Goal: Information Seeking & Learning: Learn about a topic

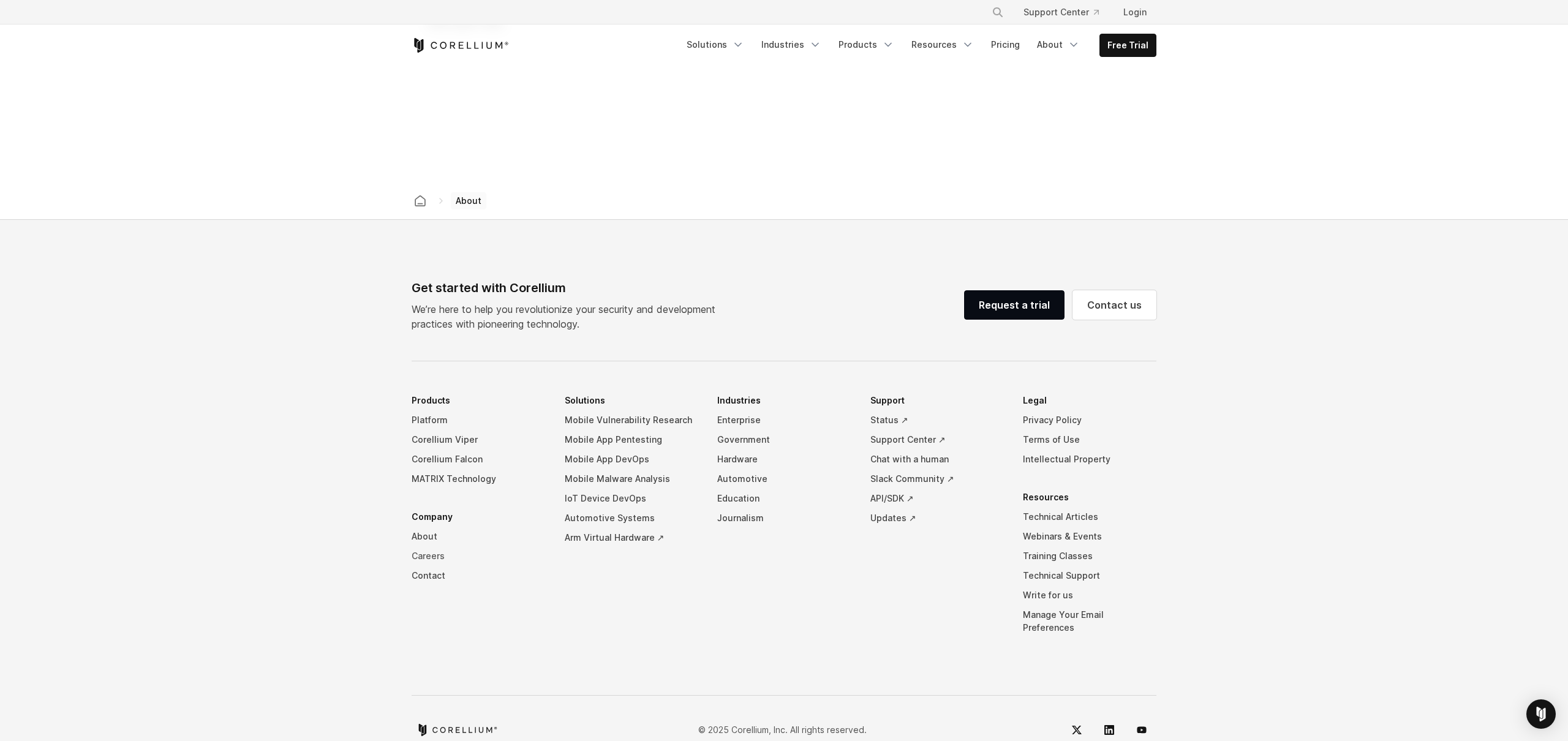
click at [428, 547] on link "Careers" at bounding box center [478, 556] width 133 height 20
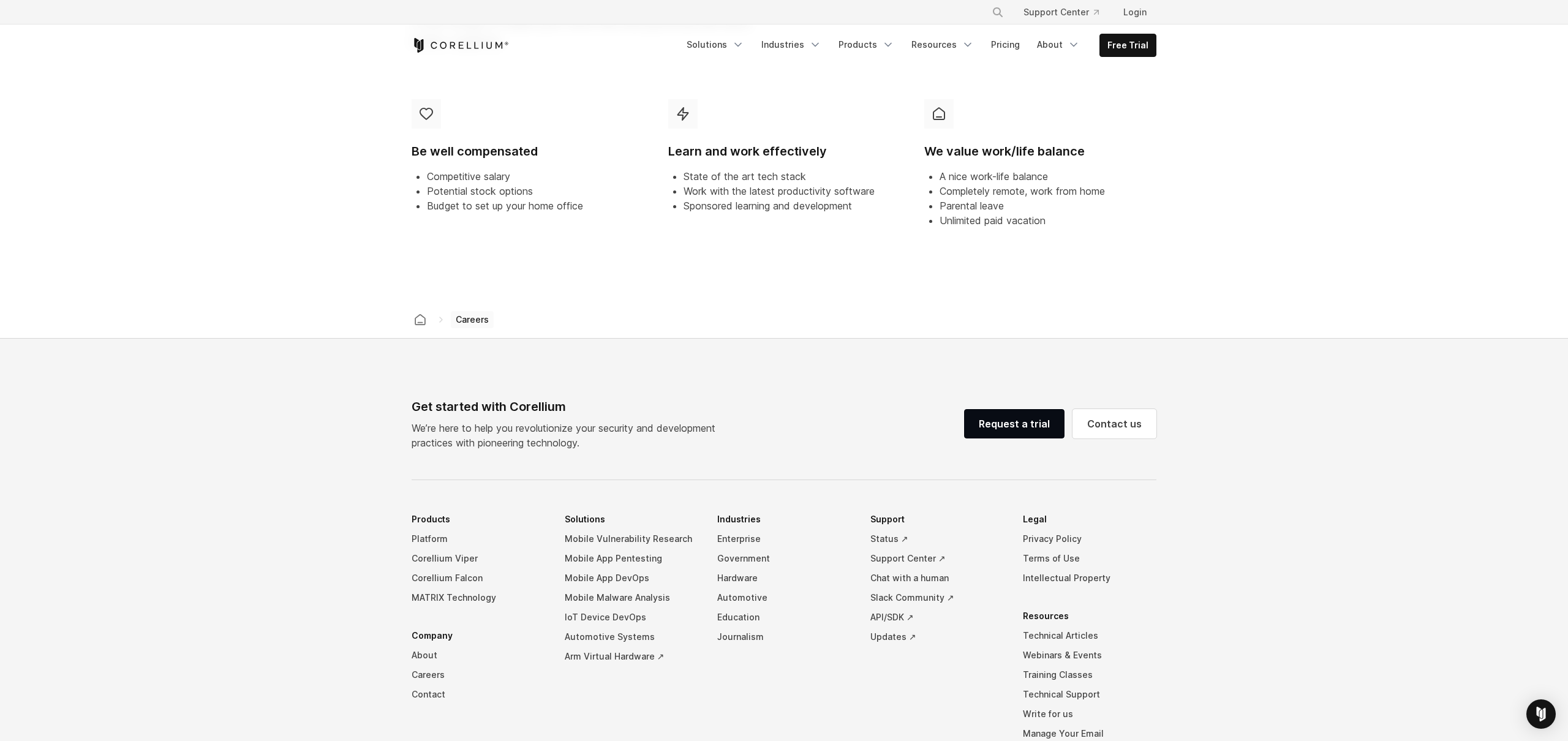
scroll to position [944, 0]
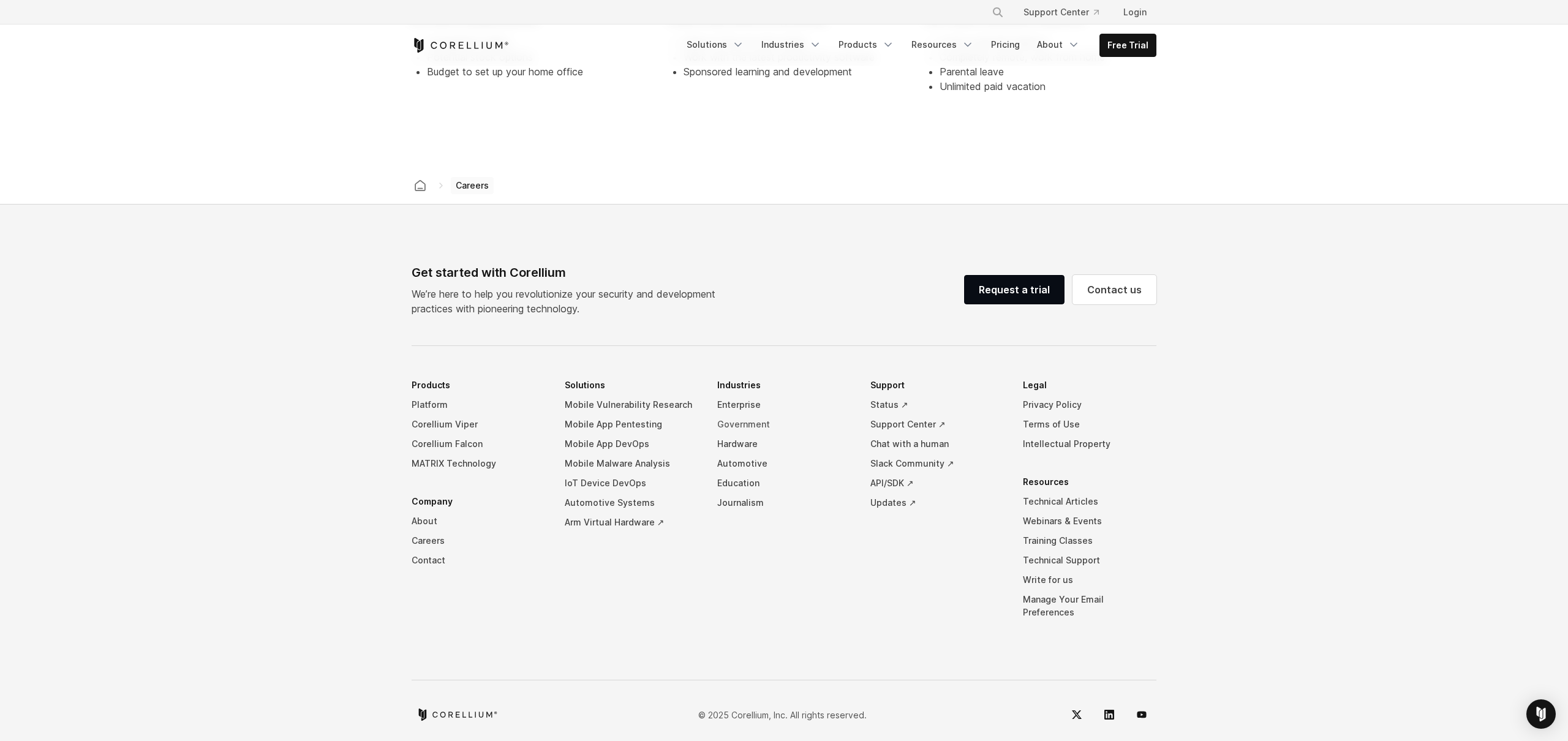
click at [743, 418] on link "Government" at bounding box center [784, 424] width 133 height 20
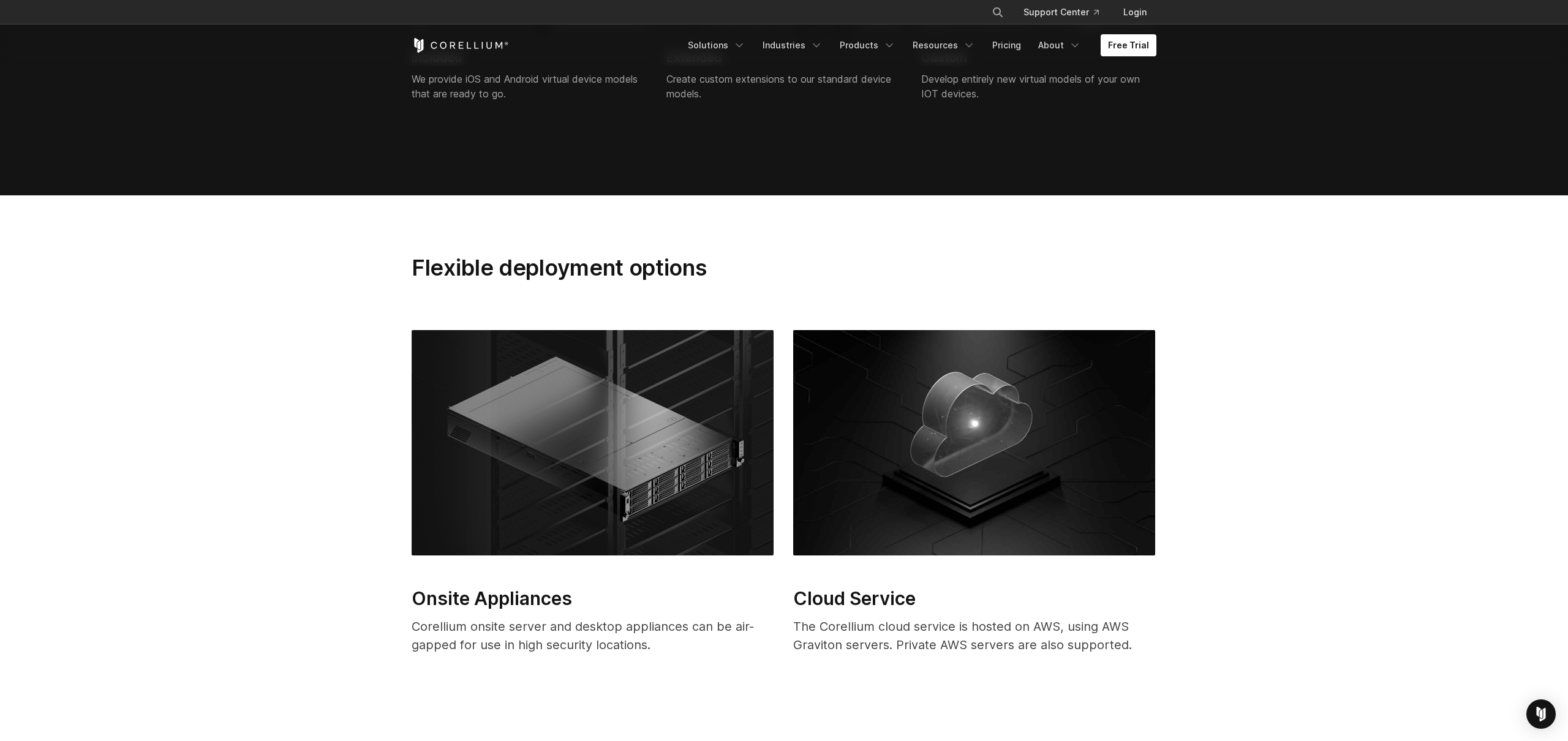
scroll to position [3522, 0]
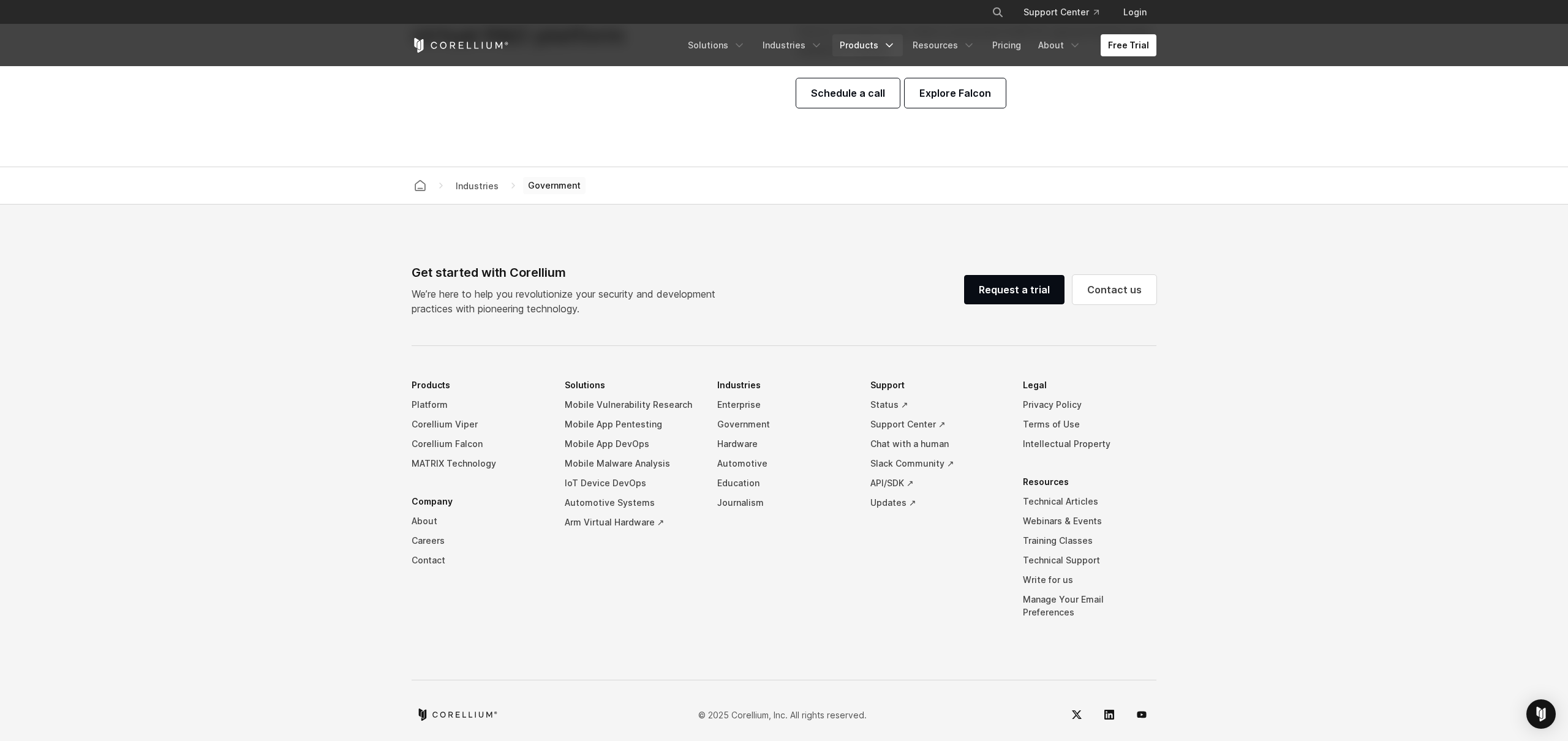
click at [876, 41] on link "Products" at bounding box center [867, 45] width 70 height 22
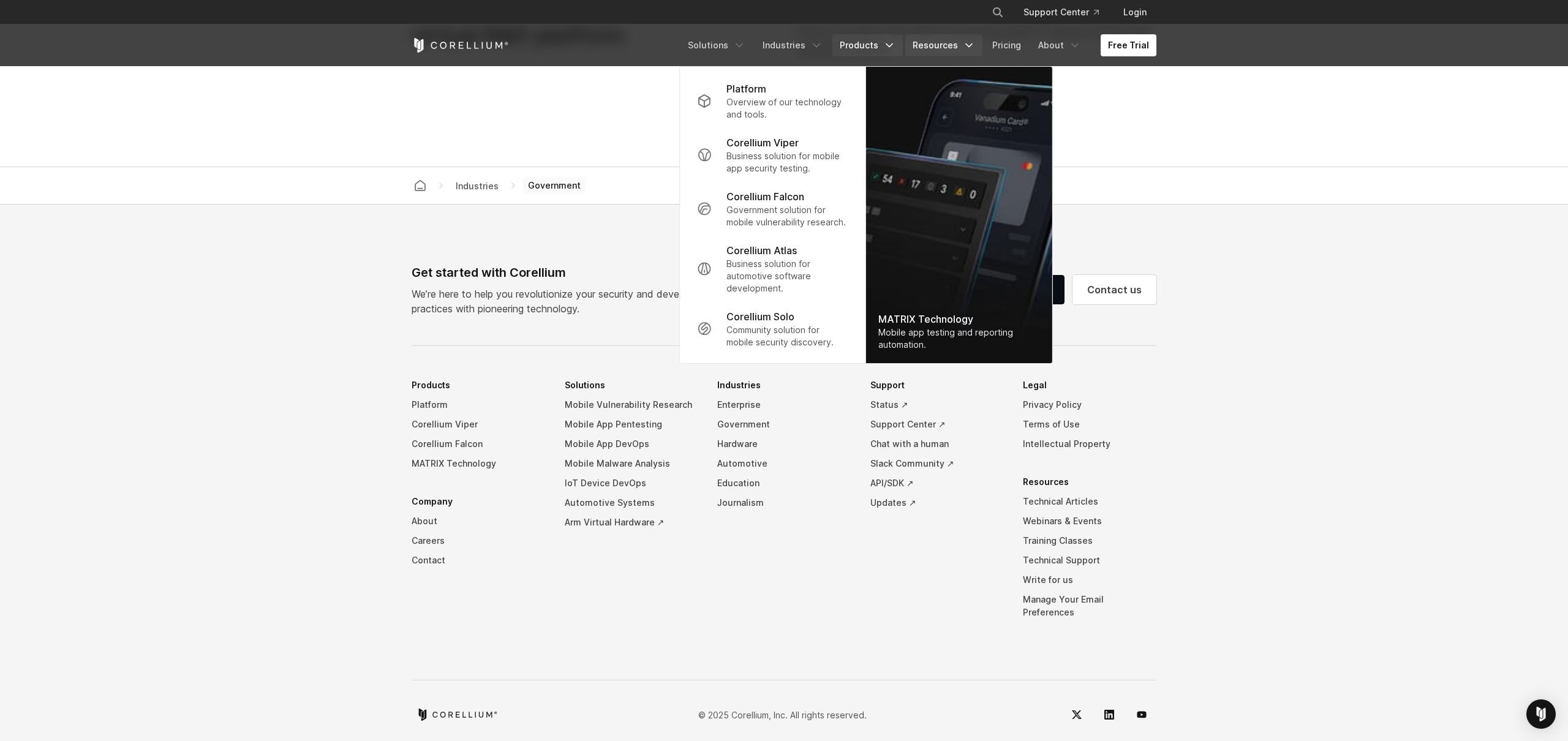
click at [936, 44] on link "Resources" at bounding box center [944, 45] width 77 height 22
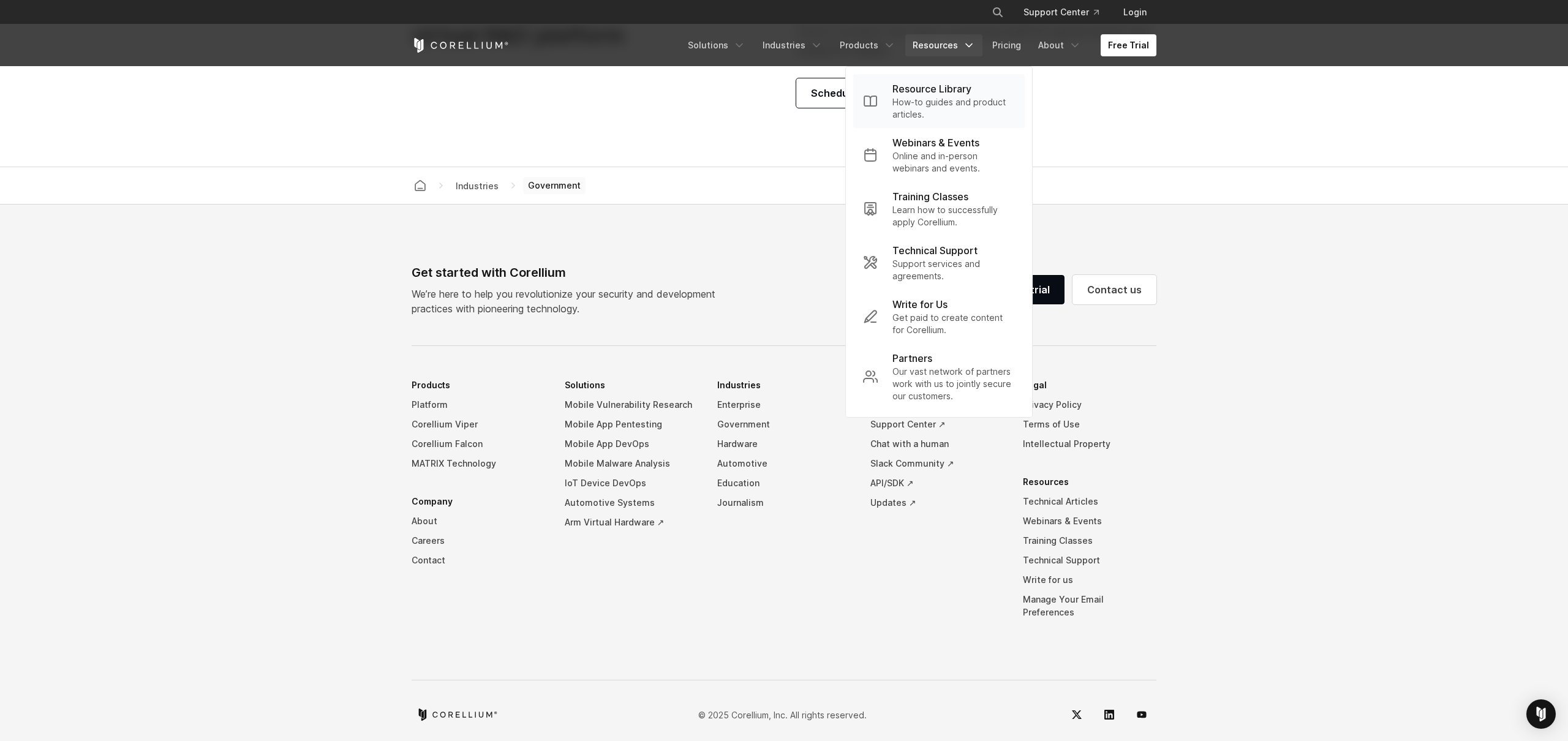
click at [934, 108] on p "How-to guides and product articles." at bounding box center [953, 109] width 123 height 25
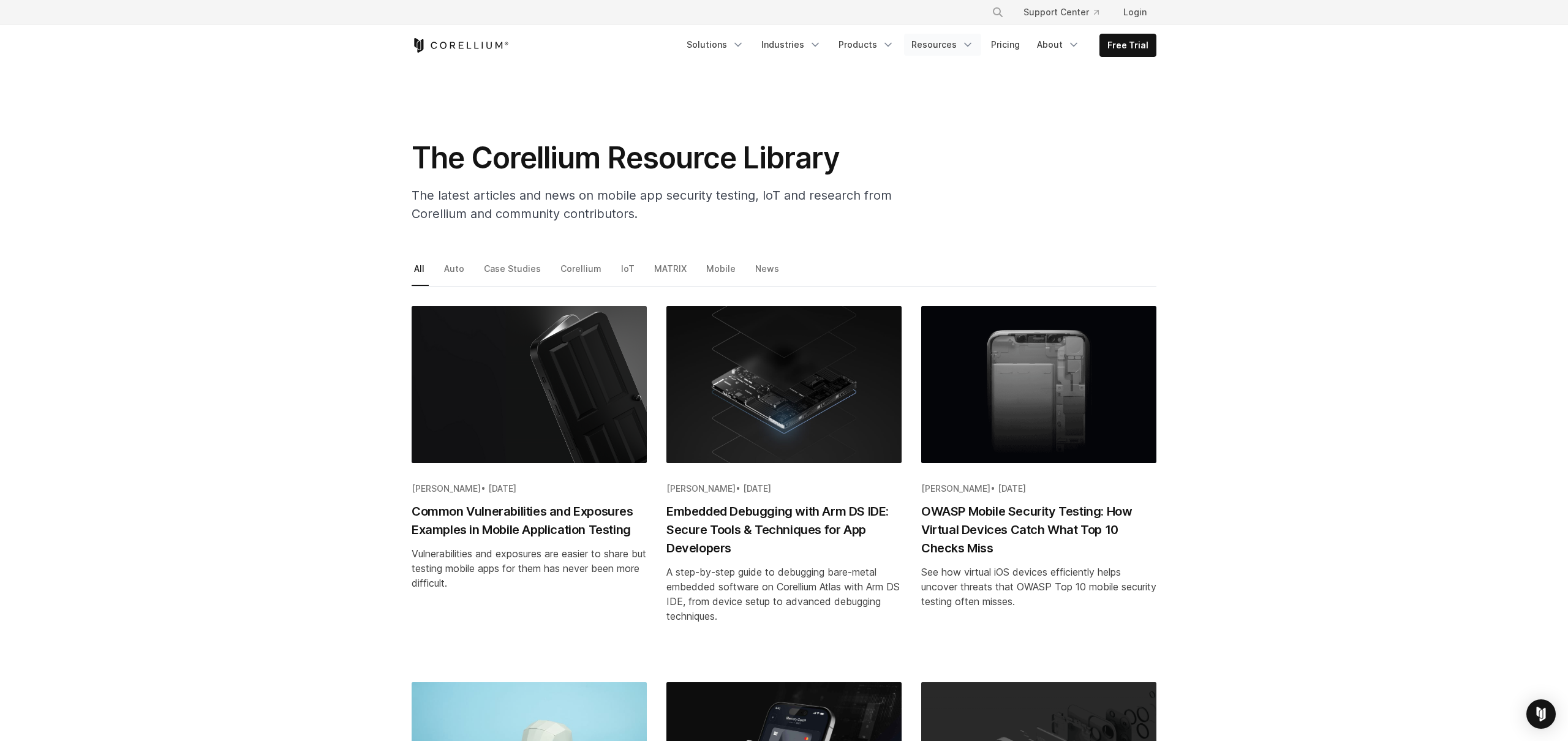
click at [944, 42] on link "Resources" at bounding box center [942, 44] width 77 height 22
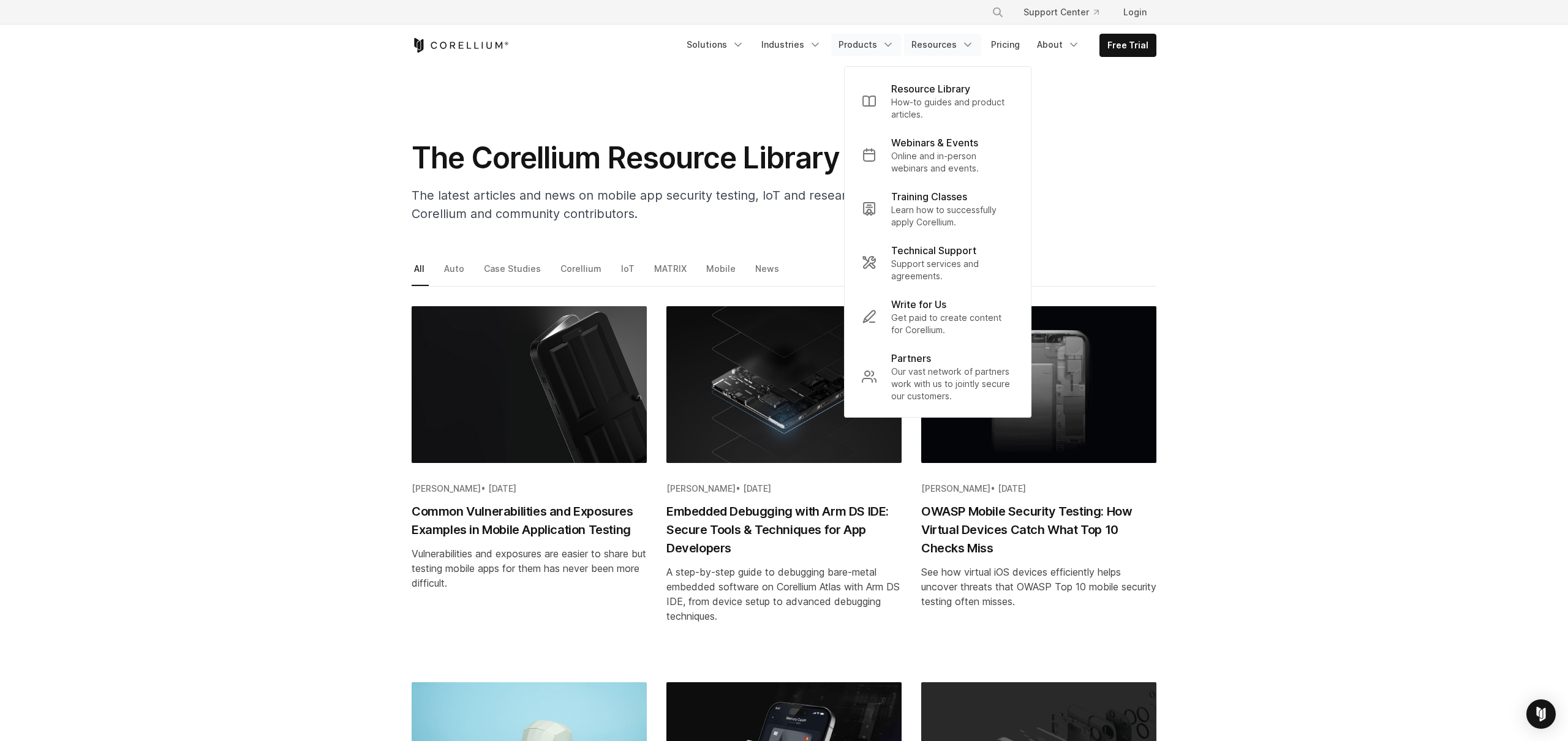
click at [887, 47] on link "Products" at bounding box center [866, 44] width 70 height 22
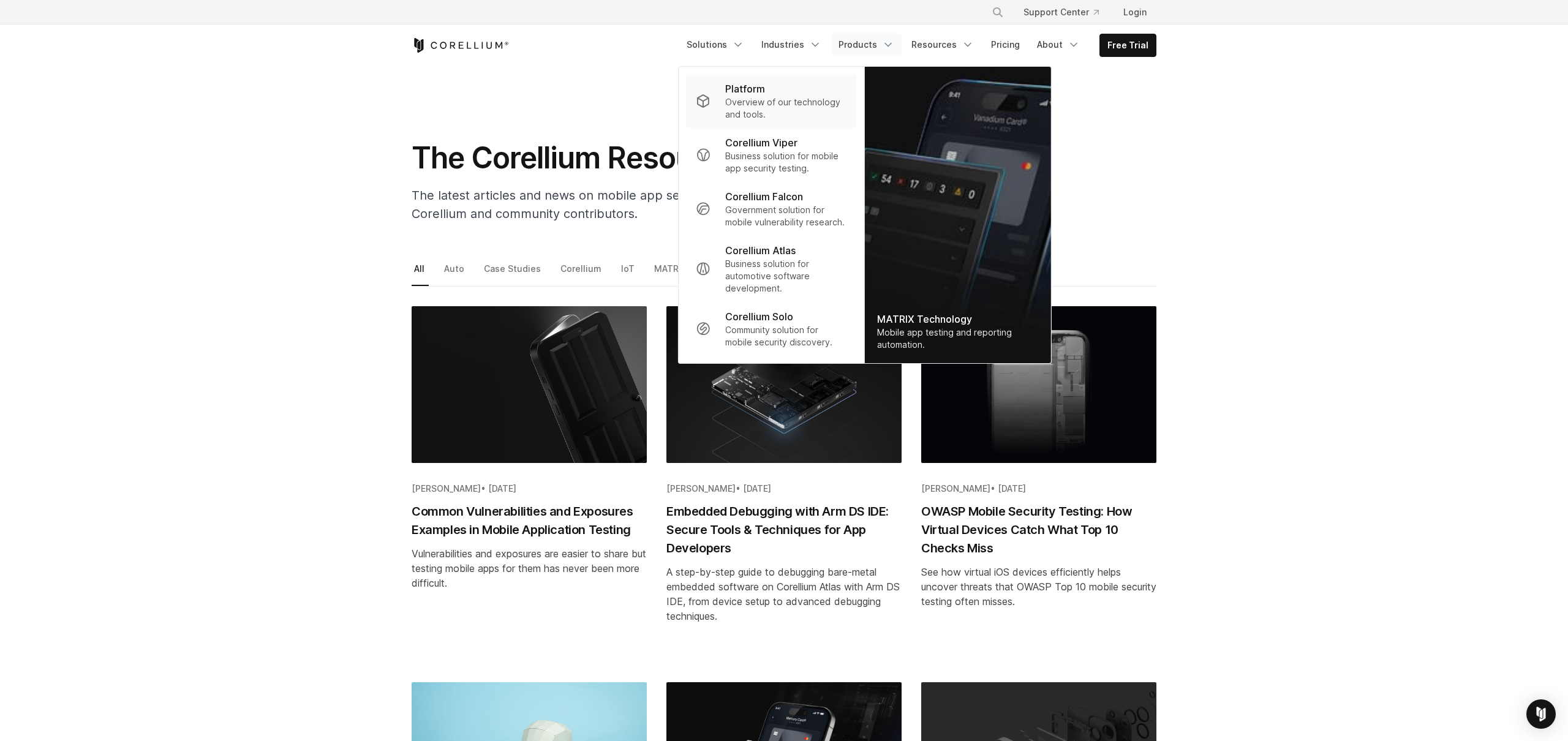
click at [771, 99] on p "Overview of our technology and tools." at bounding box center [786, 109] width 122 height 25
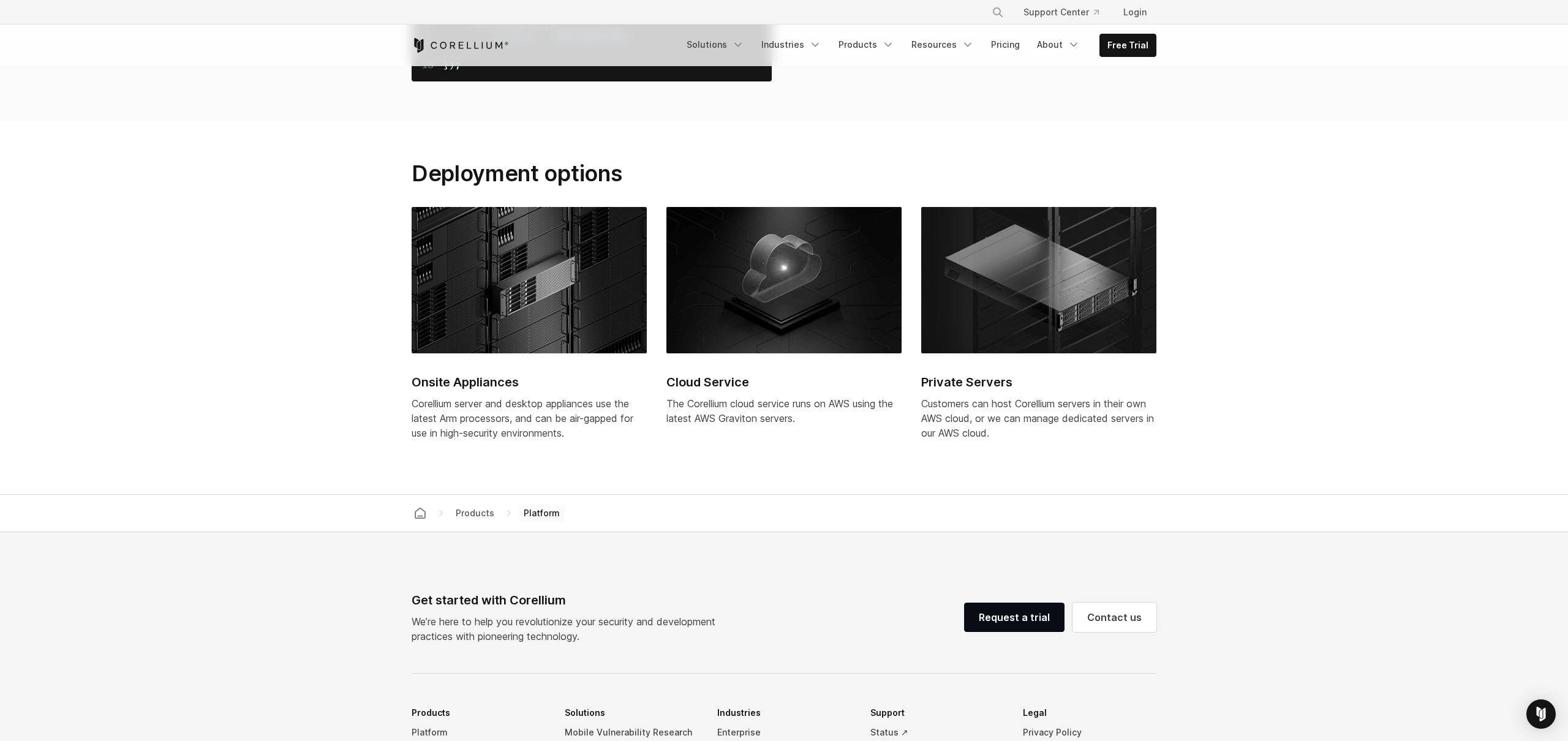
scroll to position [4917, 0]
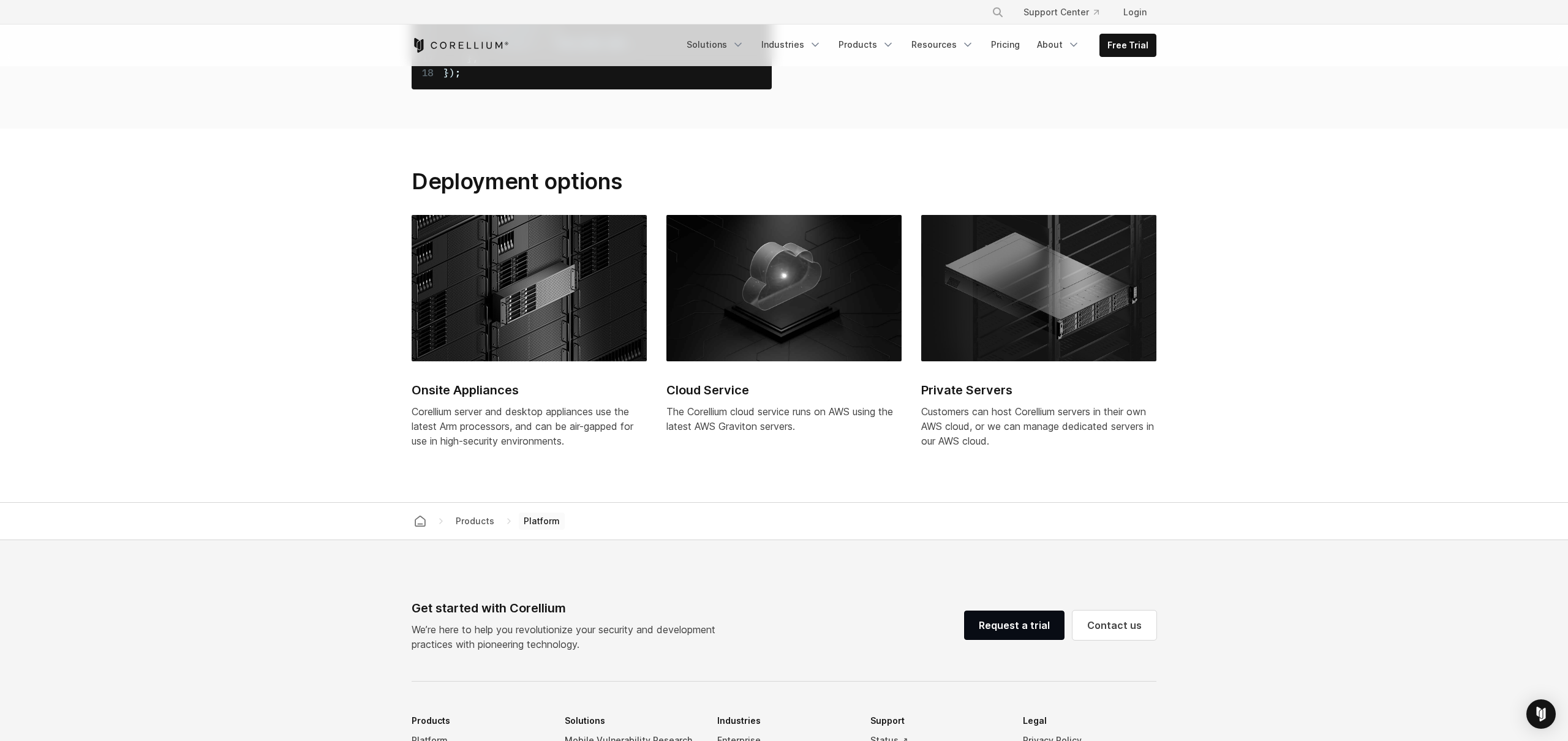
click at [928, 14] on span "Read the documentation" at bounding box center [937, 6] width 133 height 15
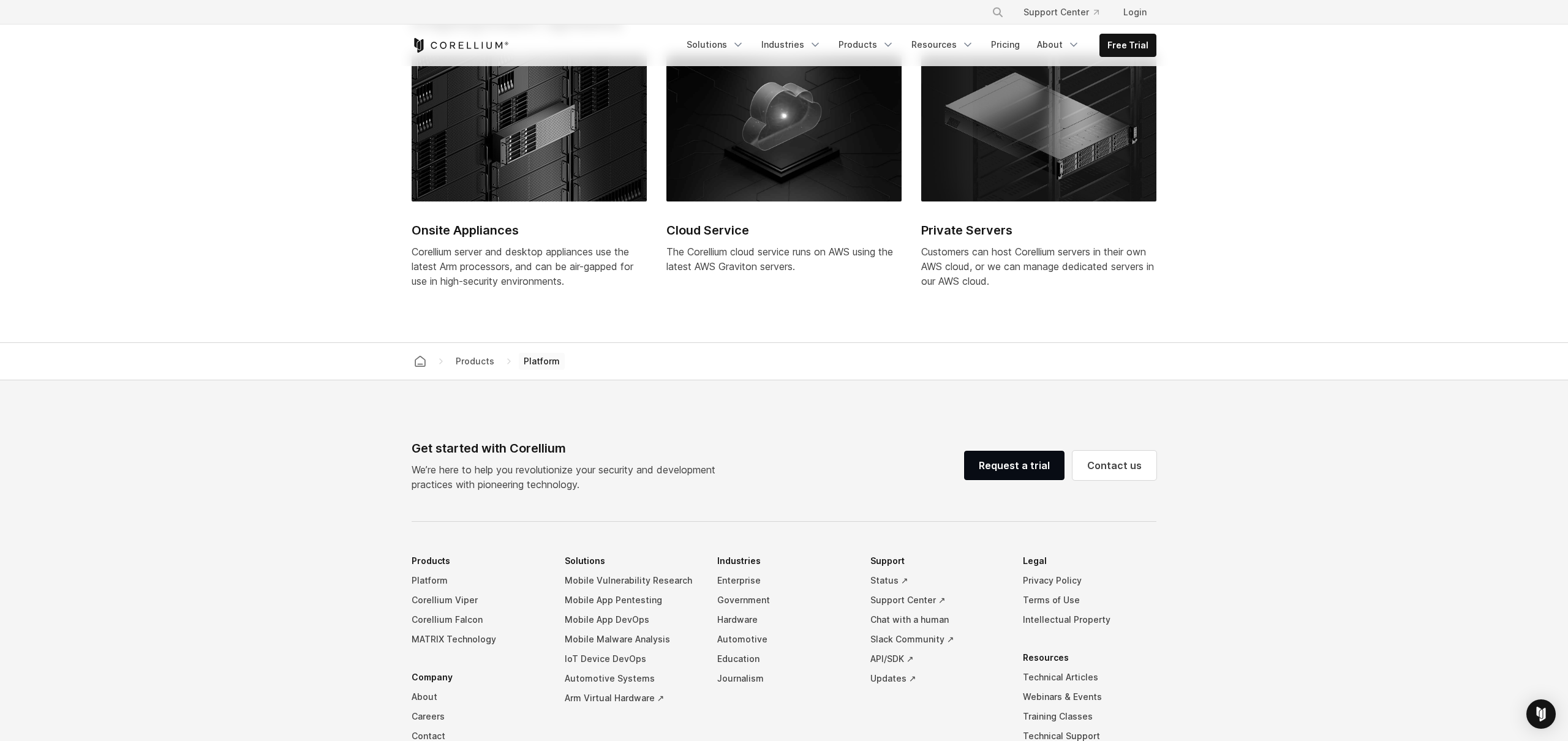
scroll to position [5087, 0]
